Goal: Transaction & Acquisition: Purchase product/service

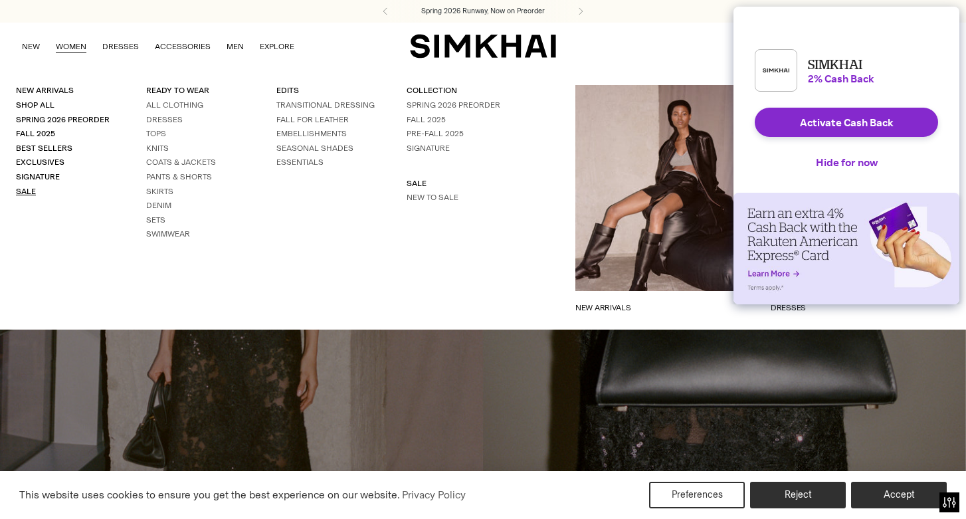
click at [24, 190] on link "Sale" at bounding box center [26, 191] width 20 height 9
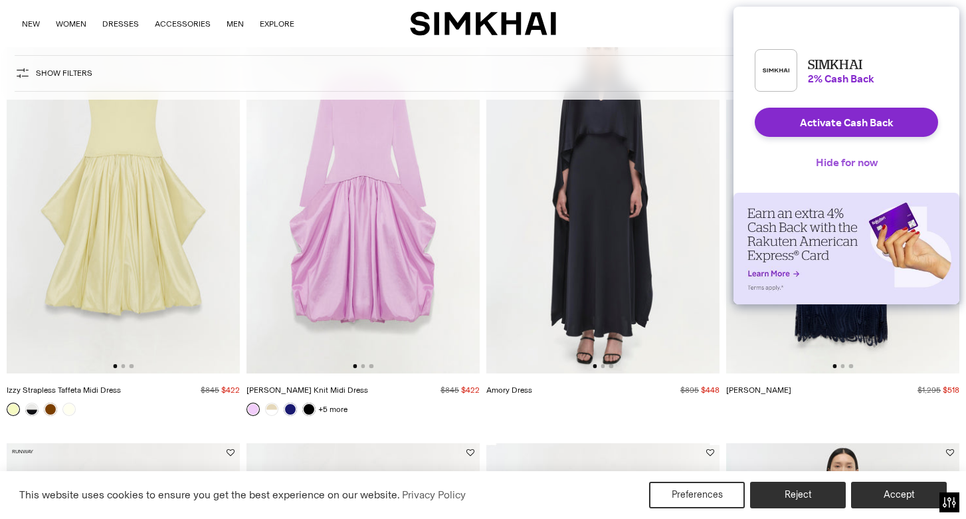
click at [841, 174] on button "Hide for now" at bounding box center [846, 161] width 83 height 29
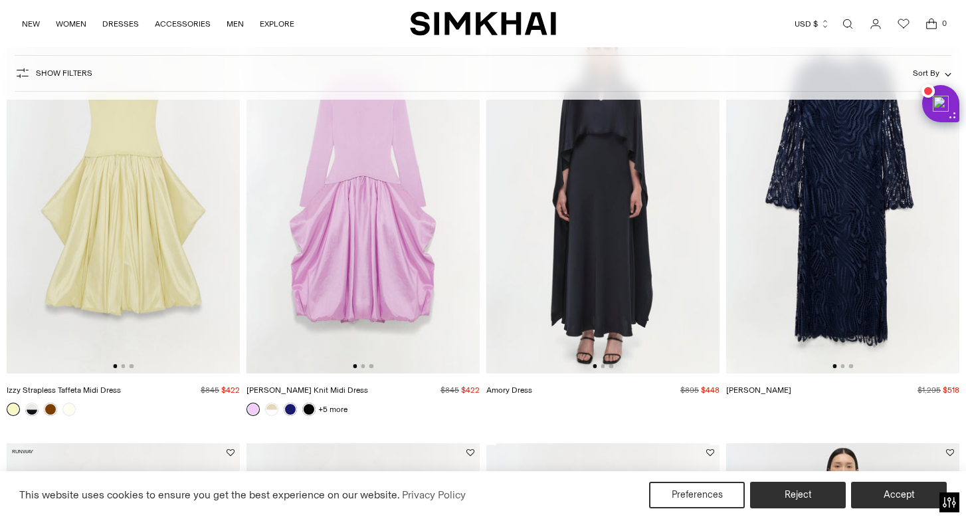
click at [931, 68] on button "Sort By" at bounding box center [932, 73] width 39 height 15
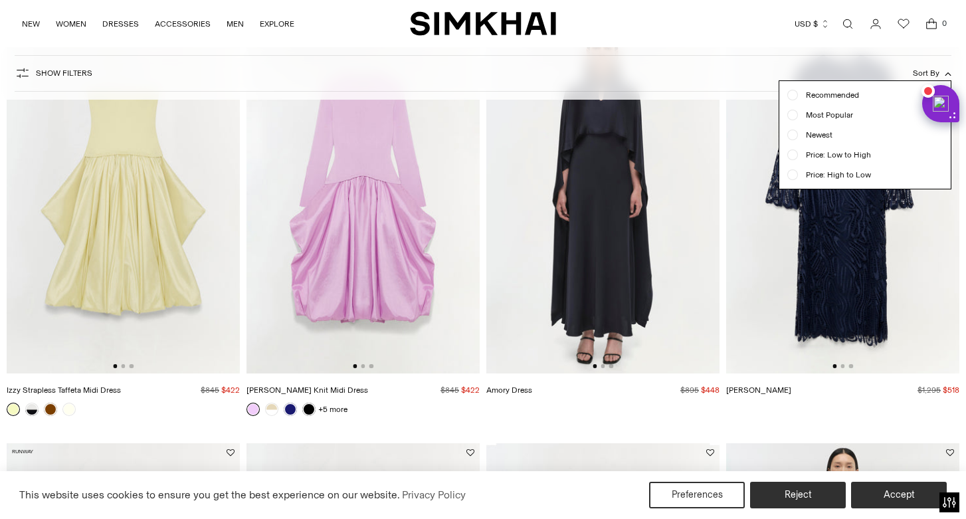
click at [835, 155] on span "Price: Low to High" at bounding box center [834, 155] width 73 height 12
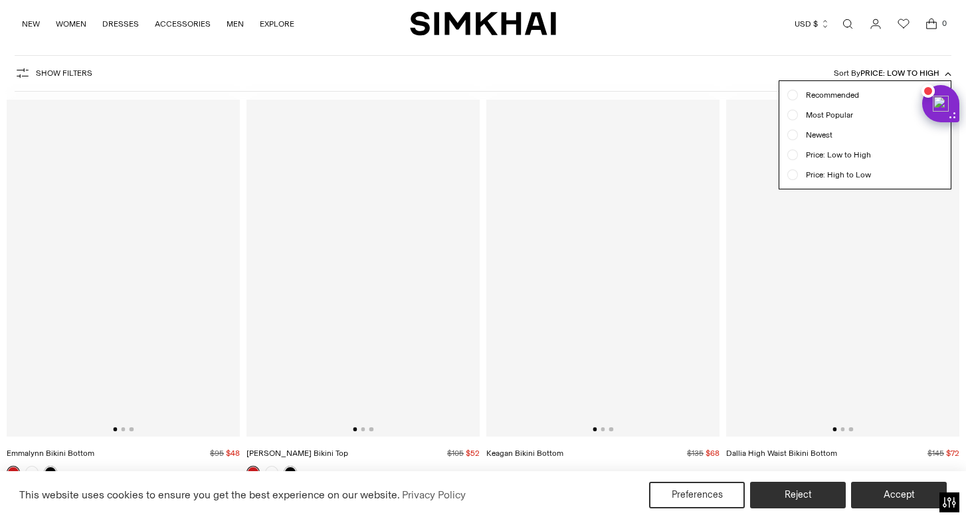
click at [741, 62] on div "Show Filters Show Filters Sort By Price: Low to High Recommended Most Popular N…" at bounding box center [483, 73] width 936 height 37
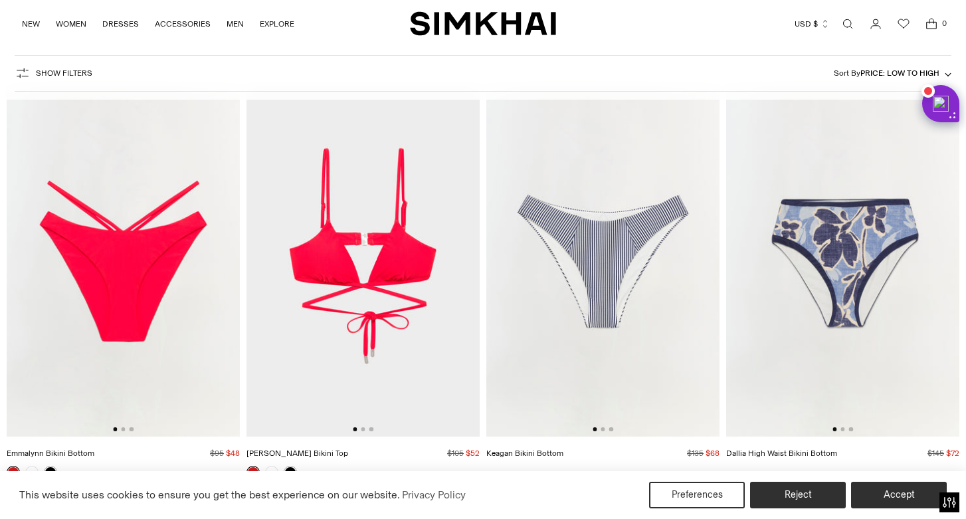
scroll to position [393, 0]
